Goal: Communication & Community: Answer question/provide support

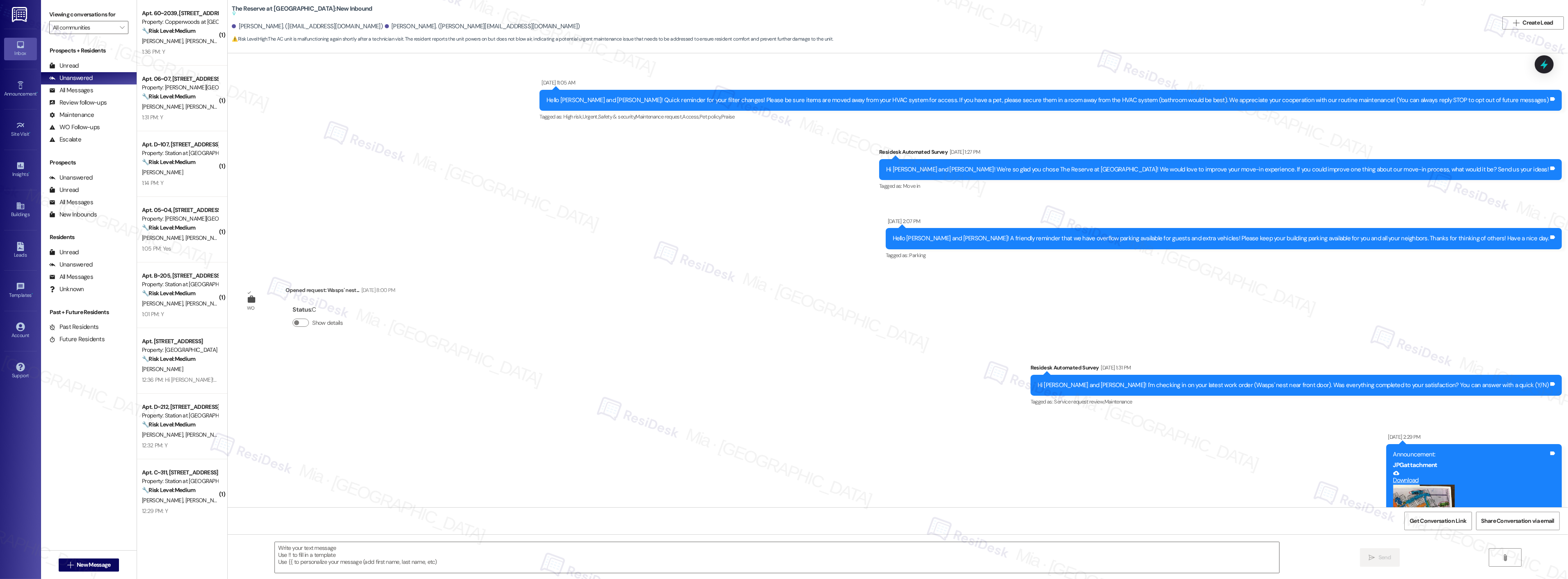
scroll to position [7437, 0]
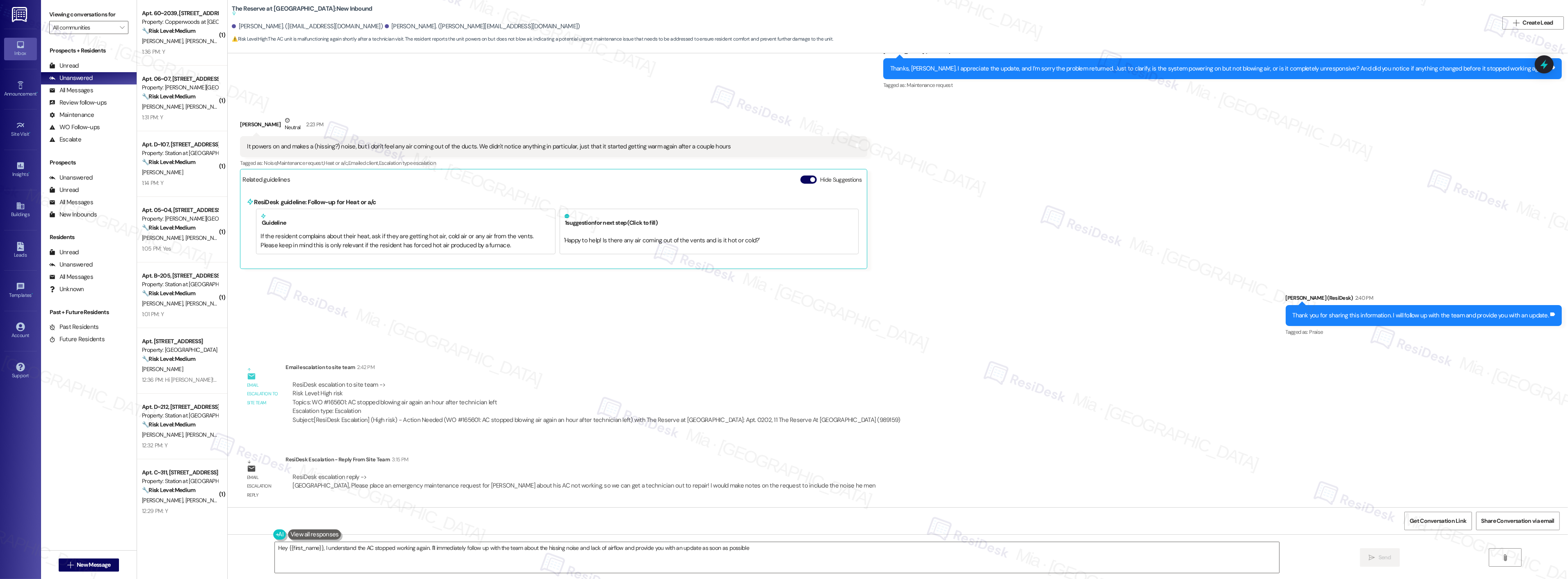
type textarea "Hey {{first_name}}, I understand the AC stopped working again. I'll immediately…"
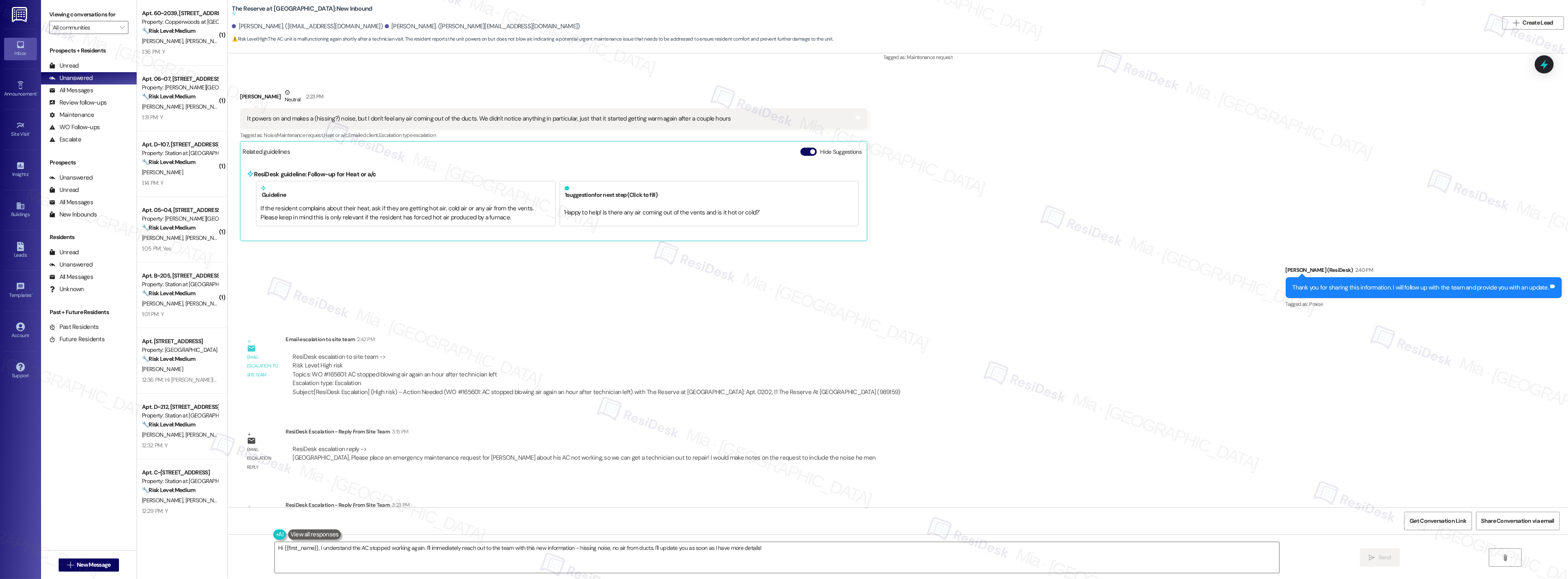
scroll to position [7511, 0]
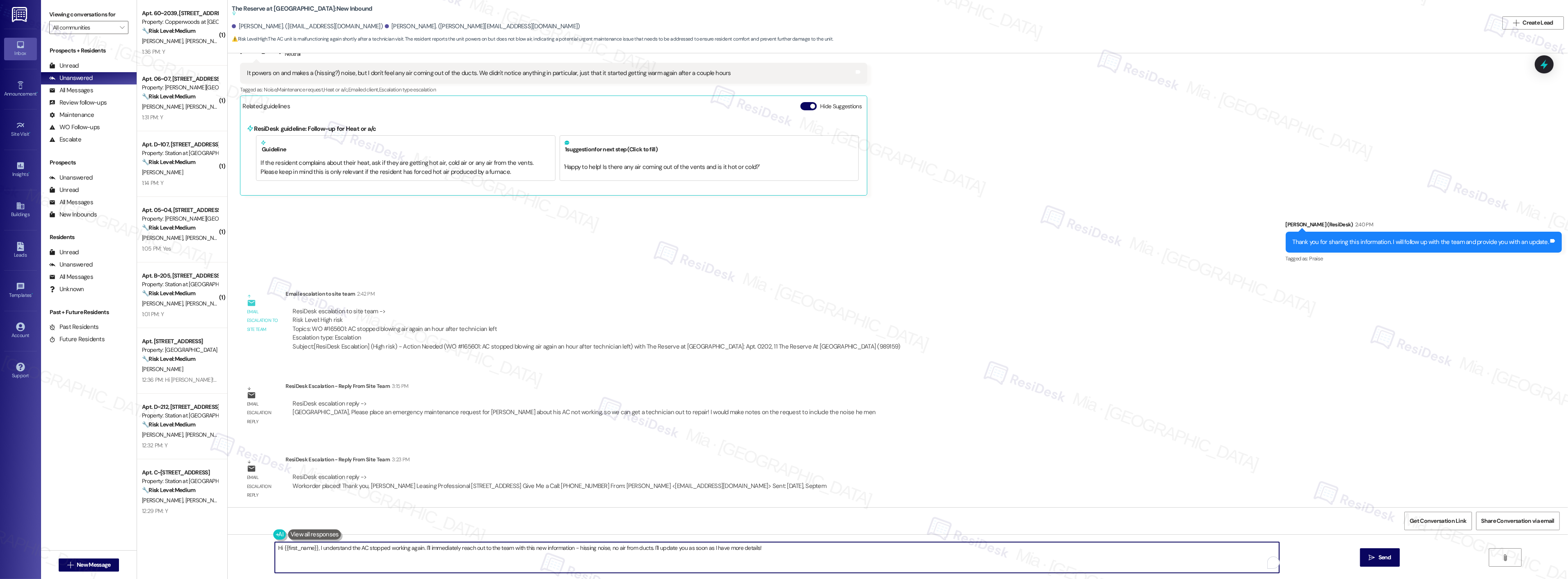
drag, startPoint x: 737, startPoint y: 547, endPoint x: 253, endPoint y: 547, distance: 484.0
click at [253, 547] on div "Hi {{first_name}}, I understand the AC stopped working again. I'll immediately …" at bounding box center [898, 564] width 1340 height 61
paste textarea "I’ve been informed by the team that a work order has been submitted. I’ll follo…"
click at [578, 550] on textarea "The team has informed me that a work order has been submitted. I’ll follow up w…" at bounding box center [766, 557] width 1004 height 31
type textarea "The team has informed me that a work order has been submitted. I’ll follow up w…"
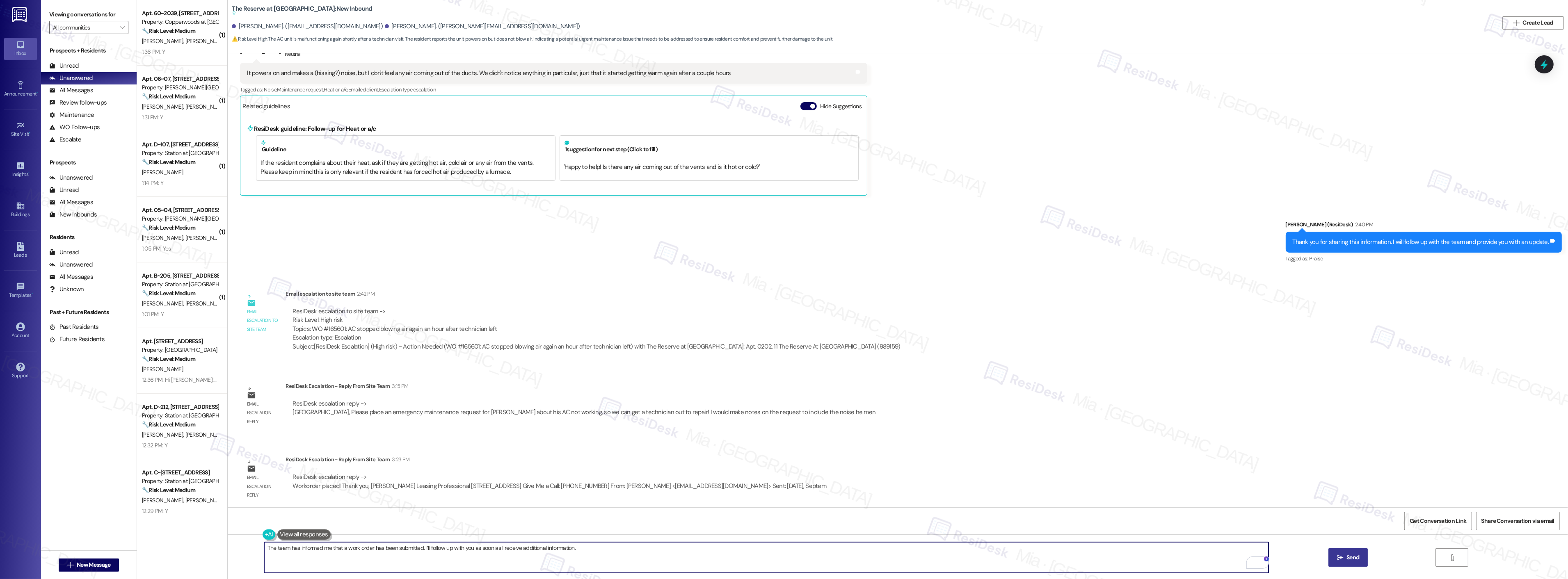
click at [1351, 559] on span "Send" at bounding box center [1353, 557] width 13 height 9
